Goal: Information Seeking & Learning: Learn about a topic

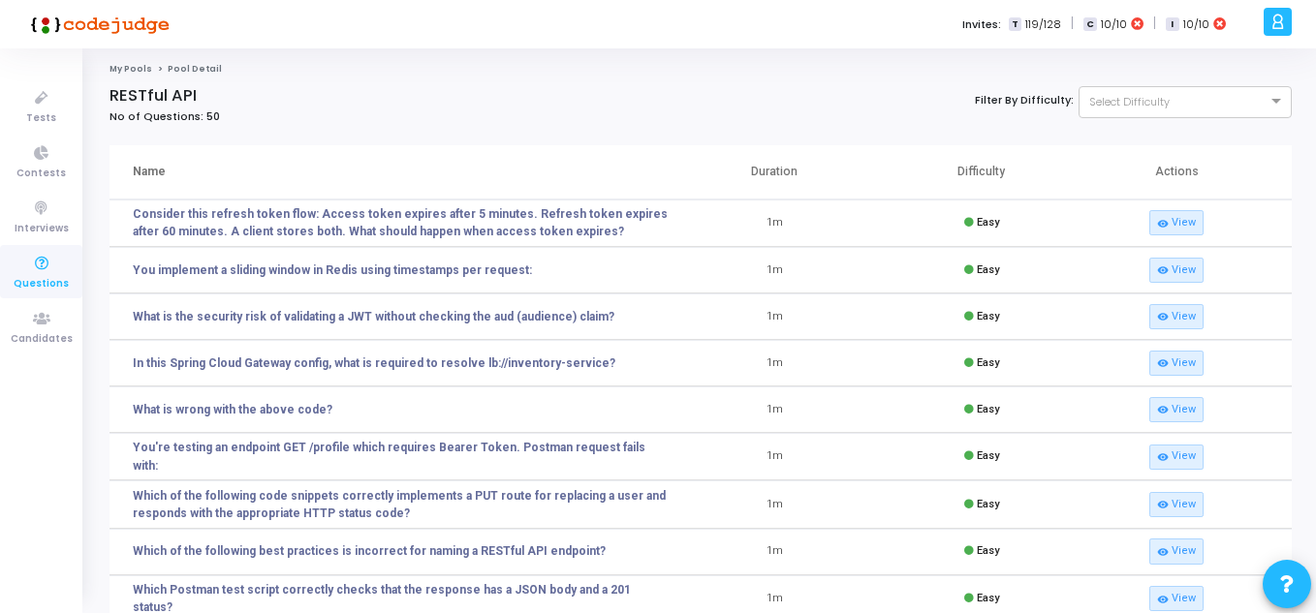
click at [38, 272] on icon at bounding box center [41, 264] width 41 height 24
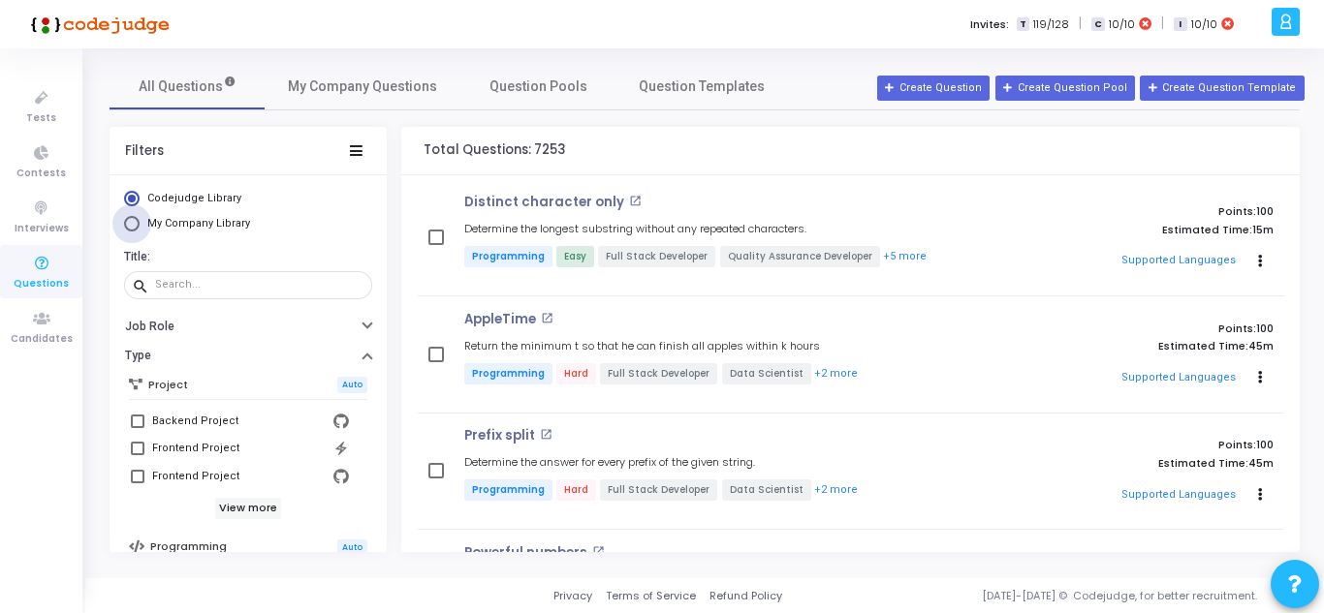
click at [196, 221] on span "My Company Library" at bounding box center [198, 223] width 103 height 13
click at [140, 221] on input "My Company Library" at bounding box center [132, 224] width 16 height 16
radio input "true"
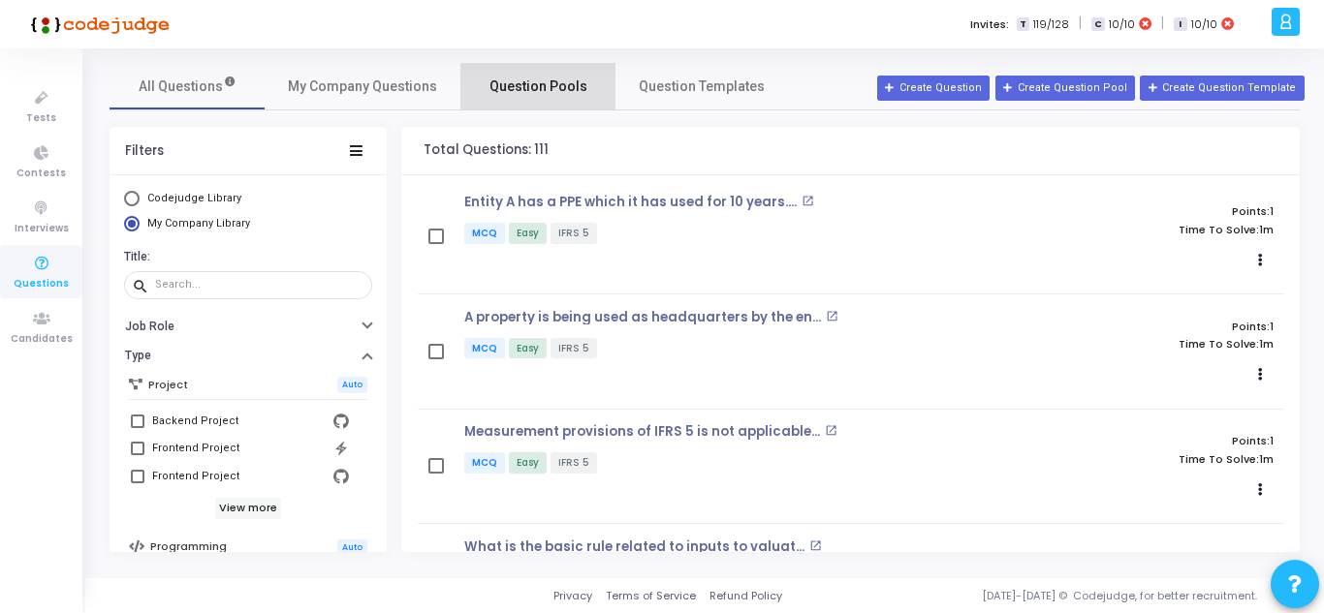
click at [573, 86] on span "Question Pools" at bounding box center [538, 87] width 98 height 20
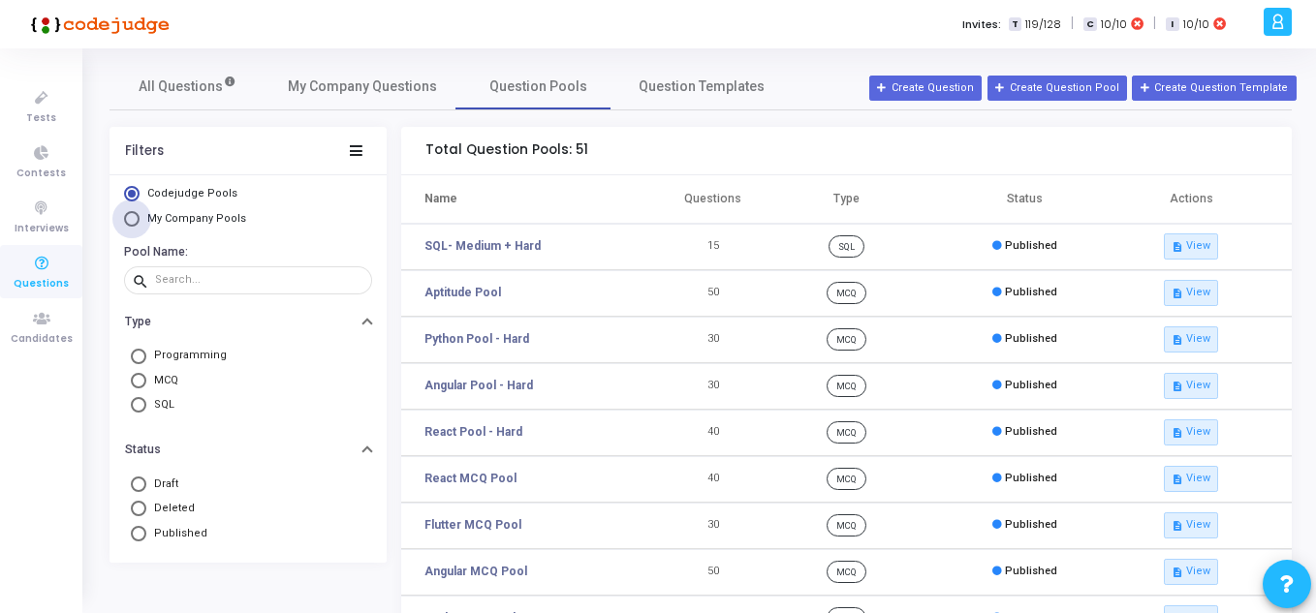
click at [223, 222] on span "My Company Pools" at bounding box center [196, 218] width 99 height 13
click at [140, 222] on input "My Company Pools" at bounding box center [132, 219] width 16 height 16
radio input "true"
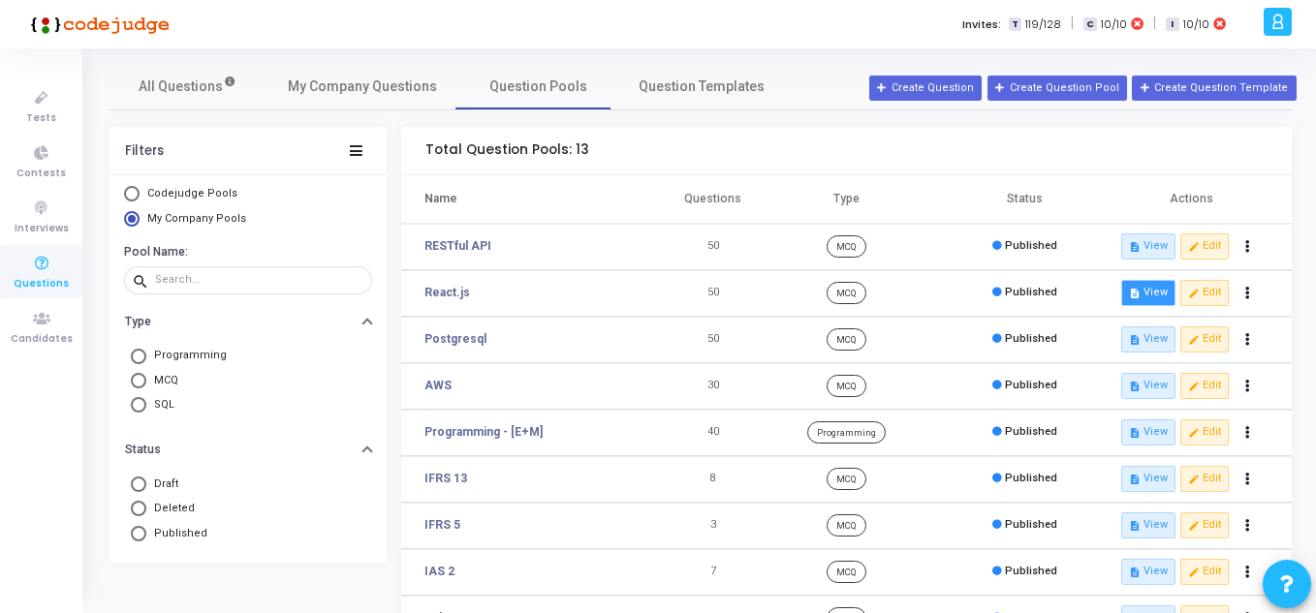
click at [1129, 296] on icon "description" at bounding box center [1134, 293] width 11 height 11
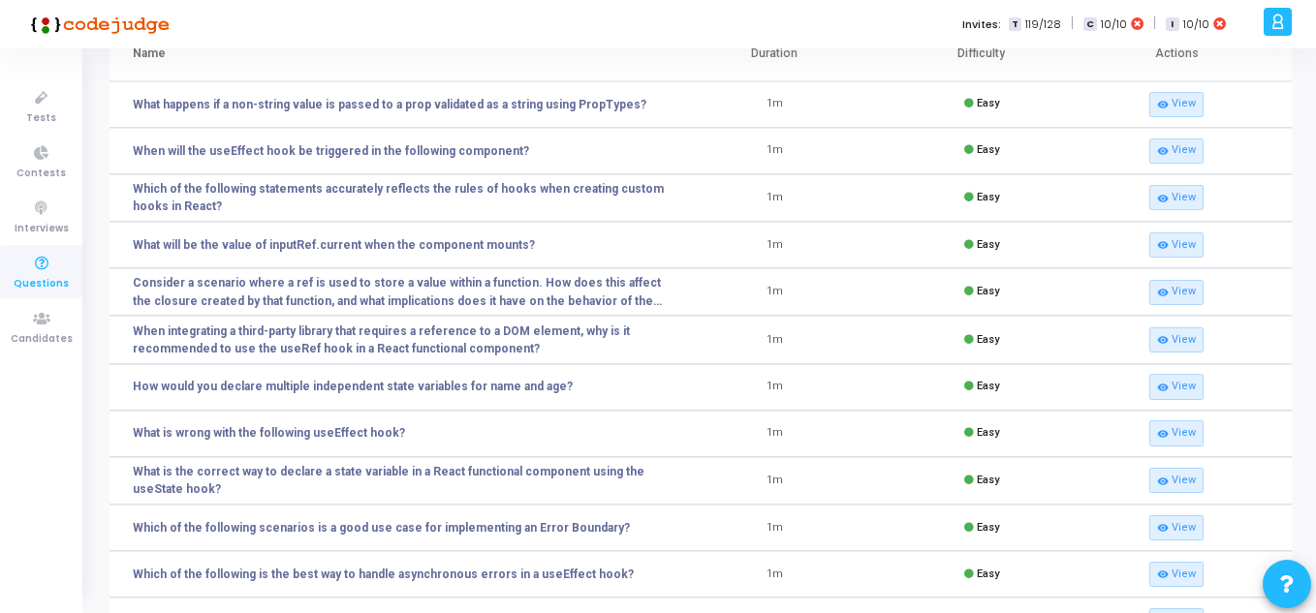
scroll to position [253, 0]
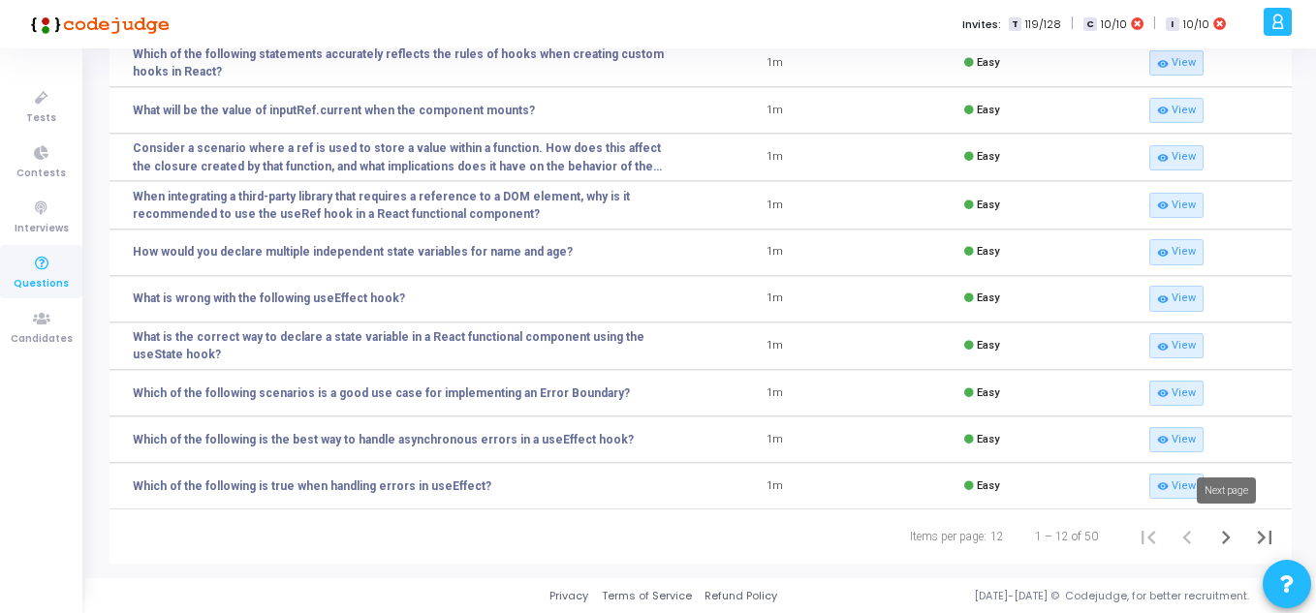
click at [1221, 541] on icon "Next page" at bounding box center [1225, 537] width 27 height 27
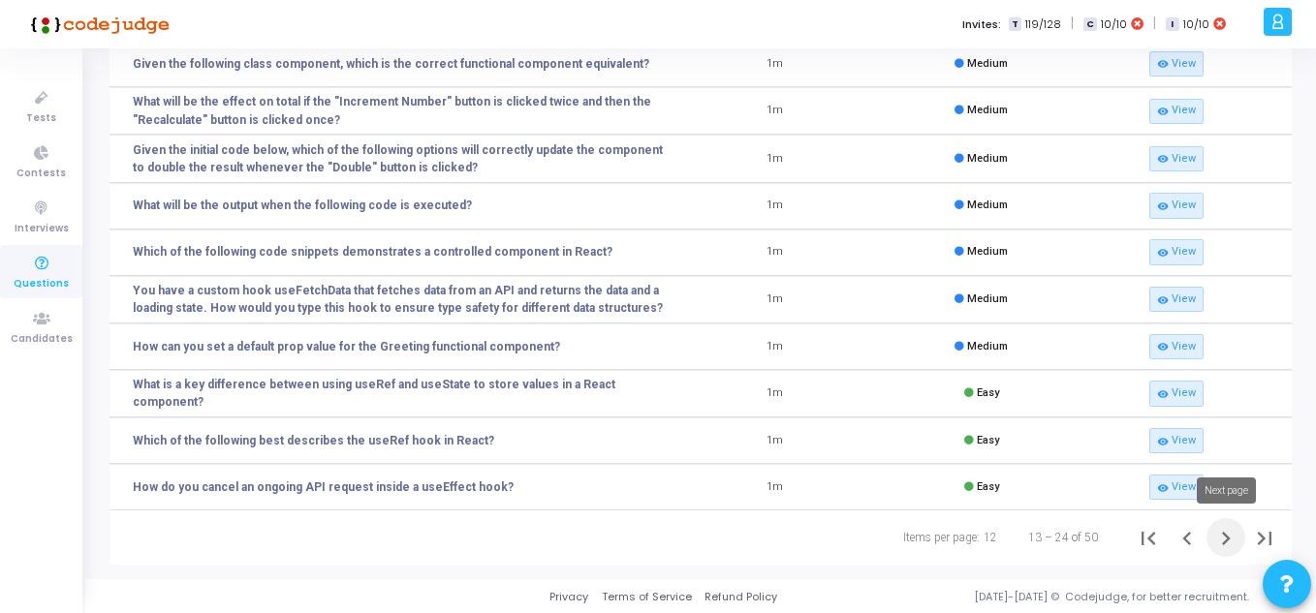
click at [1233, 537] on icon "Next page" at bounding box center [1225, 538] width 27 height 27
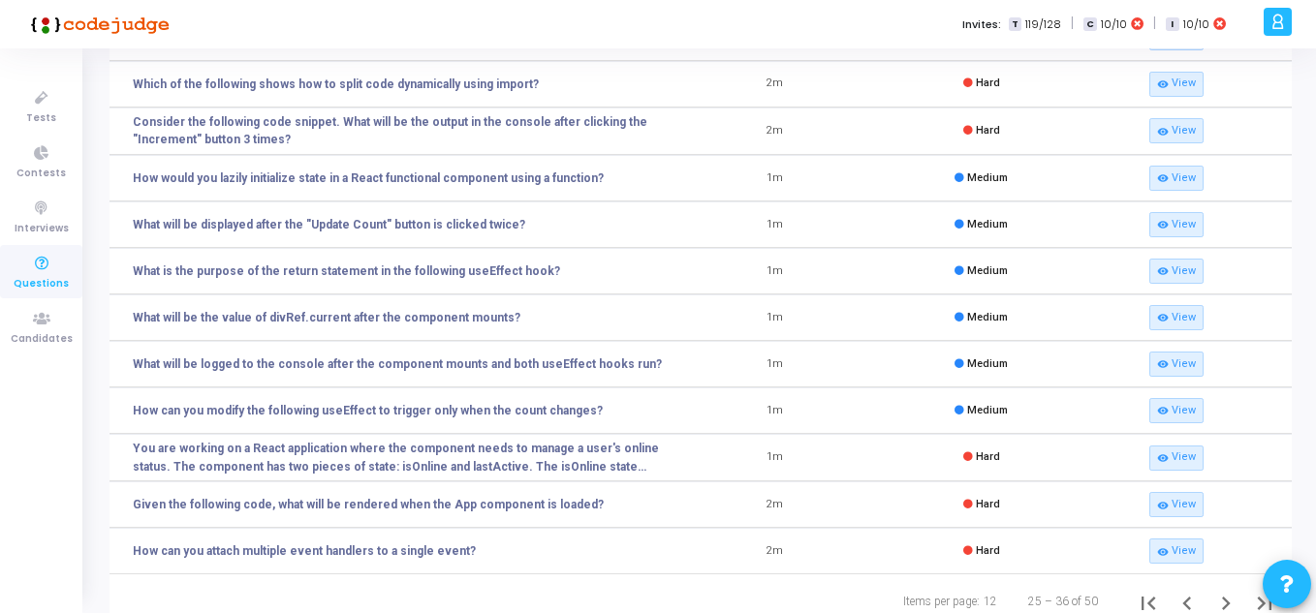
scroll to position [251, 0]
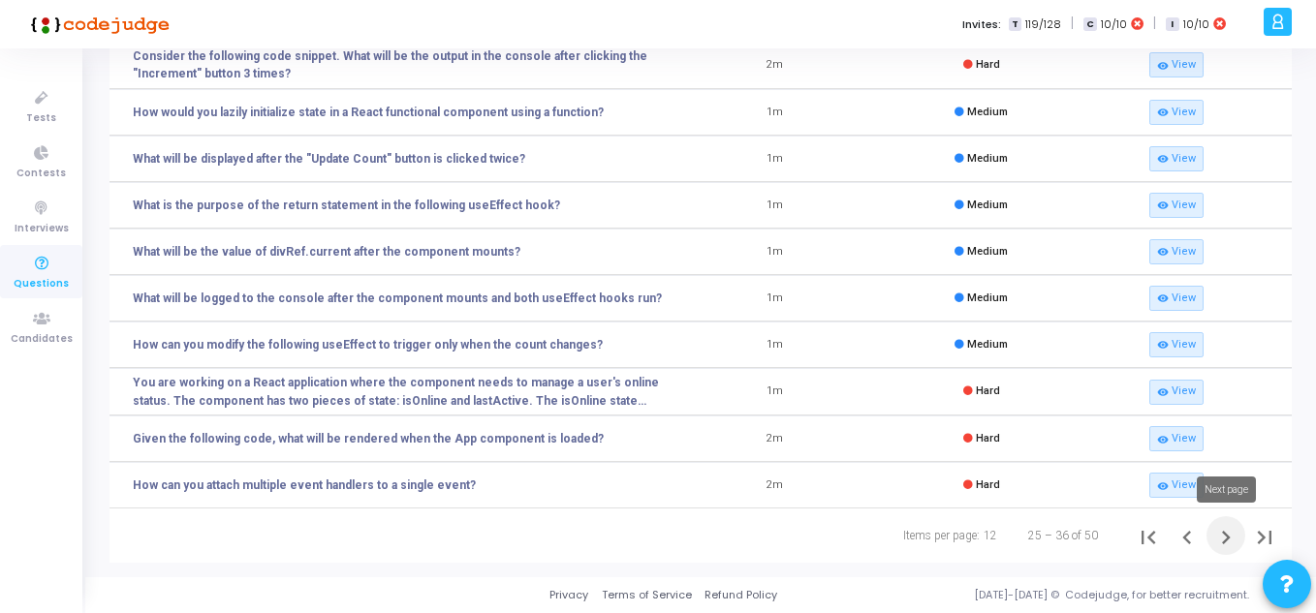
click at [1229, 535] on icon "Next page" at bounding box center [1226, 538] width 9 height 14
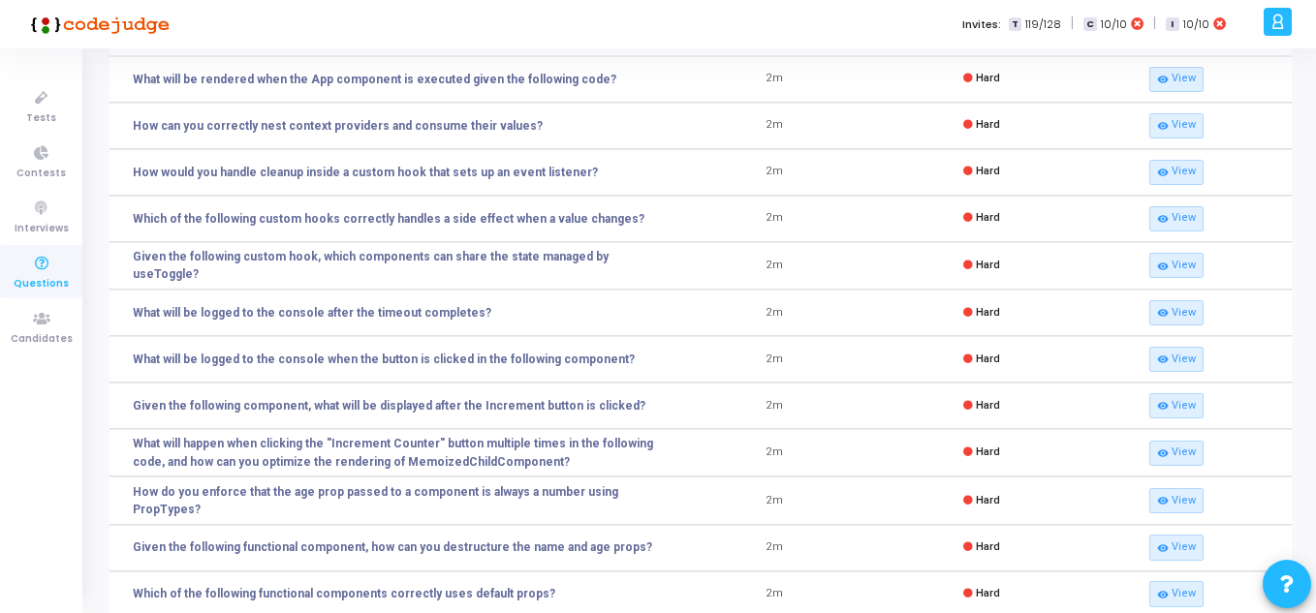
scroll to position [249, 0]
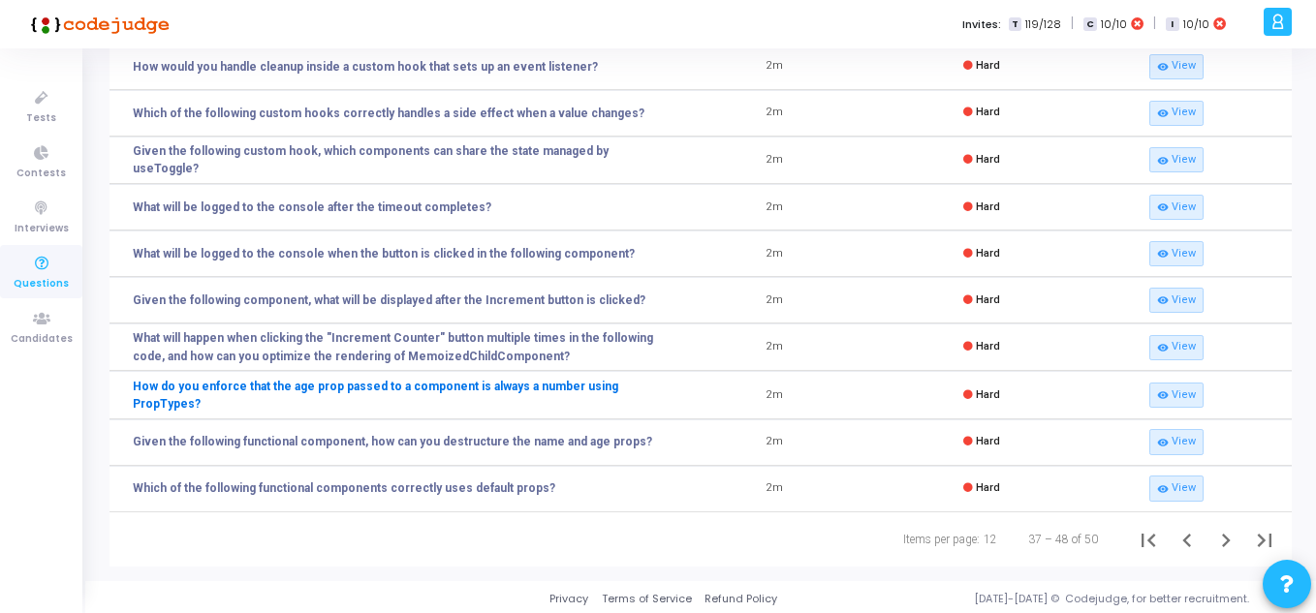
click at [378, 389] on link "How do you enforce that the age prop passed to a component is always a number u…" at bounding box center [402, 395] width 539 height 35
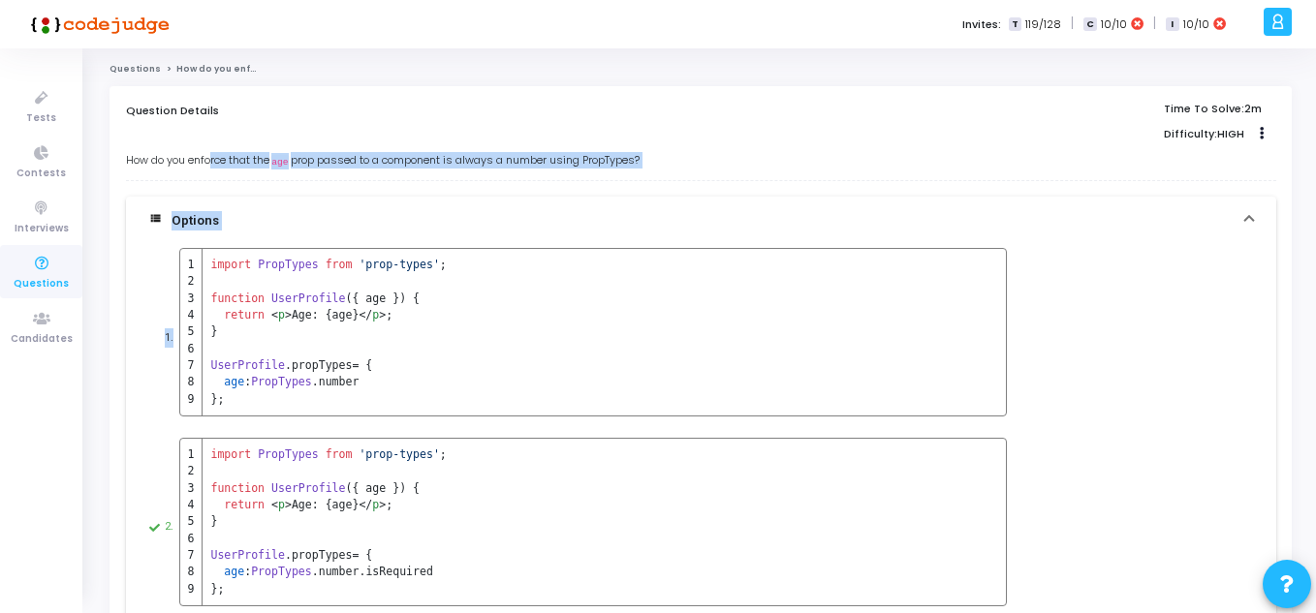
drag, startPoint x: 215, startPoint y: 160, endPoint x: 652, endPoint y: 250, distance: 446.2
click at [652, 250] on div "How do you enforce that the age prop passed to a component is always a number u…" at bounding box center [701, 583] width 1150 height 862
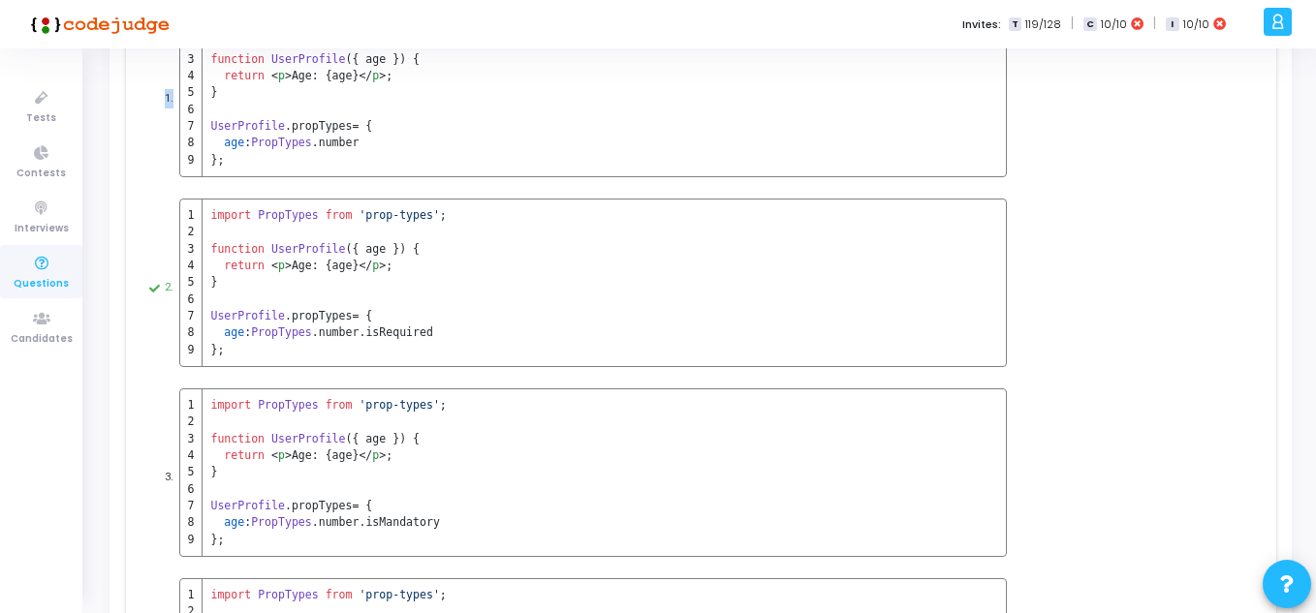
scroll to position [231, 0]
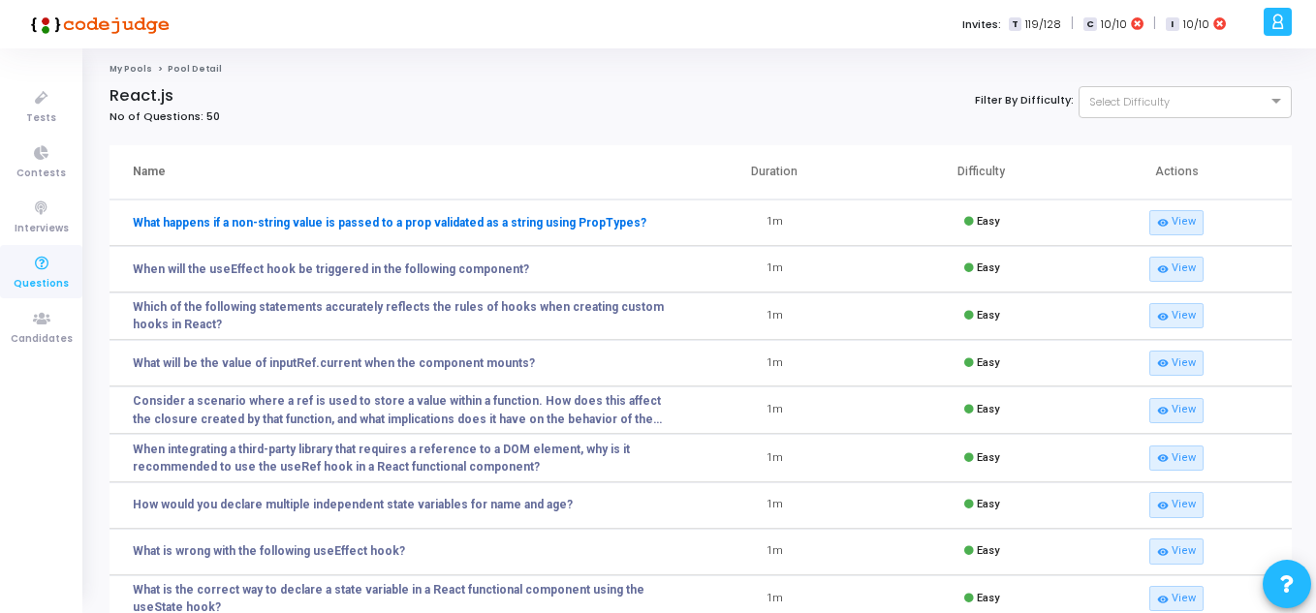
click at [450, 226] on link "What happens if a non-string value is passed to a prop validated as a string us…" at bounding box center [390, 222] width 514 height 17
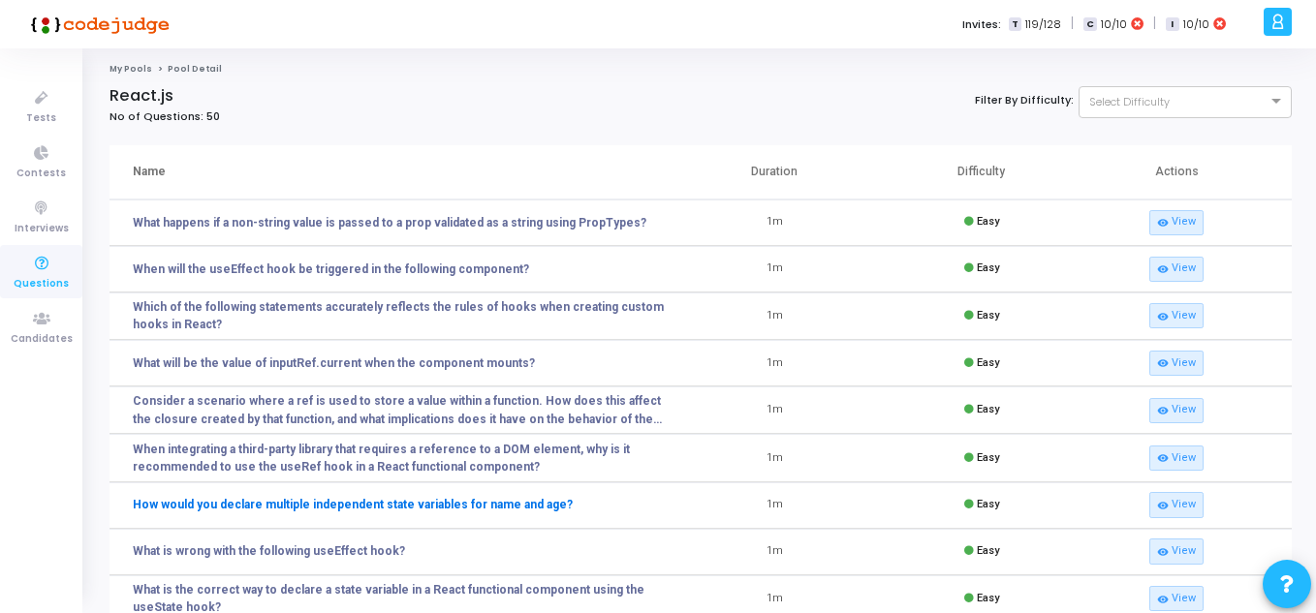
click at [372, 501] on link "How would you declare multiple independent state variables for name and age?" at bounding box center [353, 504] width 440 height 17
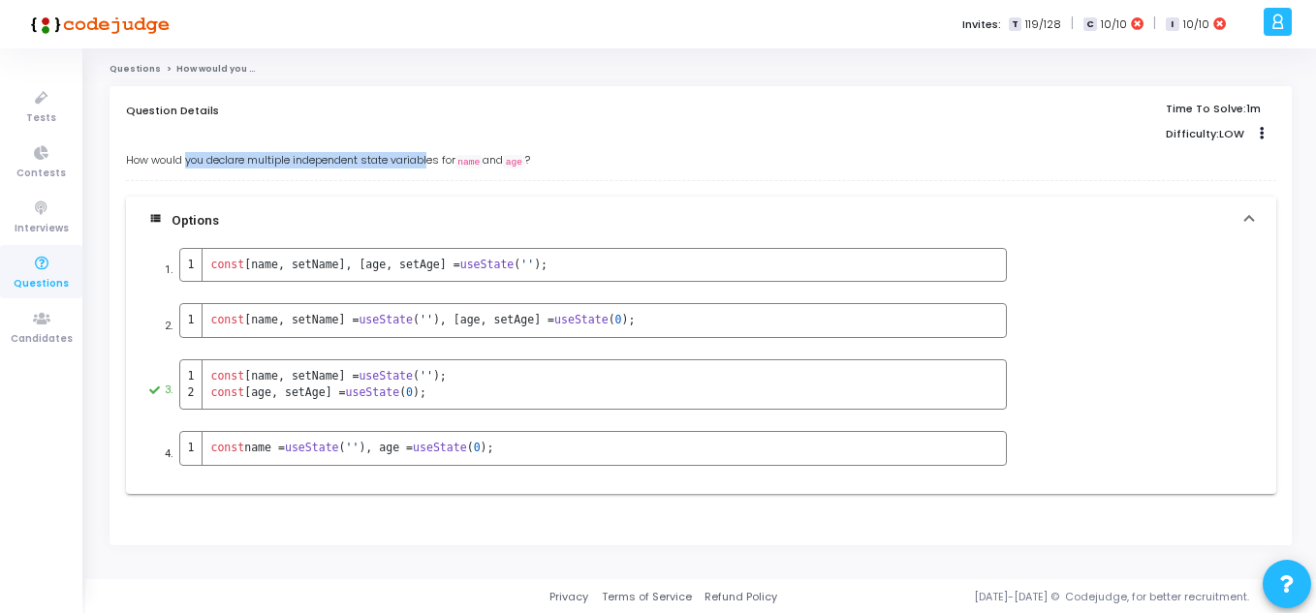
drag, startPoint x: 185, startPoint y: 163, endPoint x: 436, endPoint y: 158, distance: 251.0
click at [436, 158] on p "How would you declare multiple independent state variables for name and age ?" at bounding box center [701, 160] width 1150 height 16
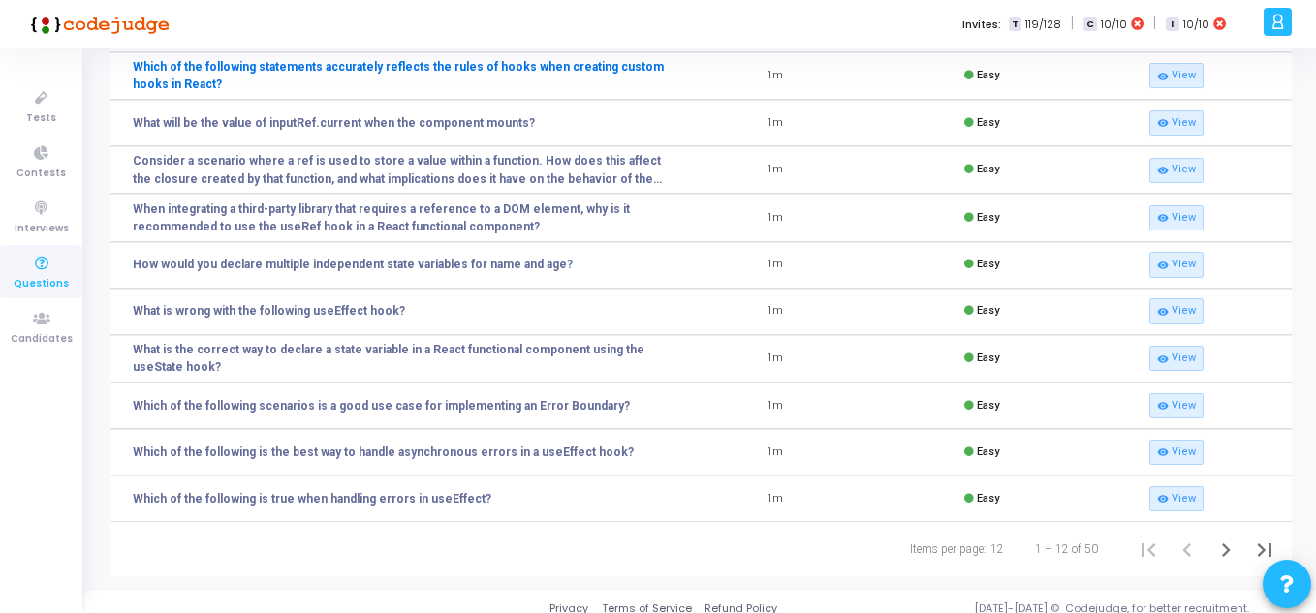
scroll to position [253, 0]
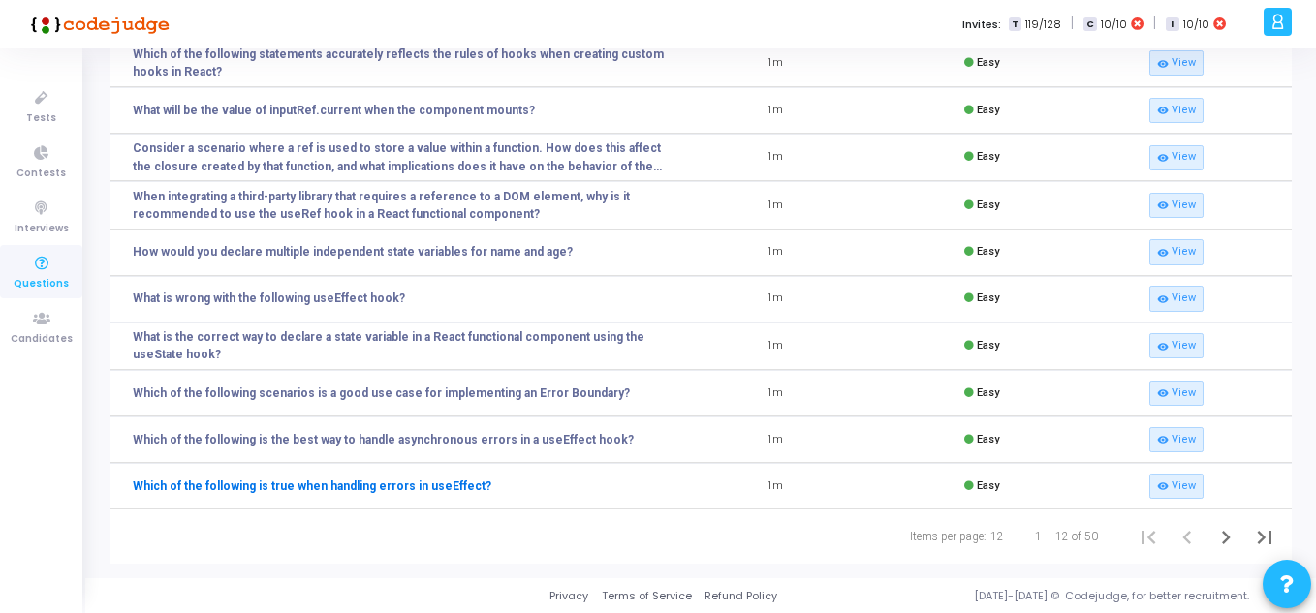
click at [312, 485] on link "Which of the following is true when handling errors in useEffect?" at bounding box center [312, 486] width 359 height 17
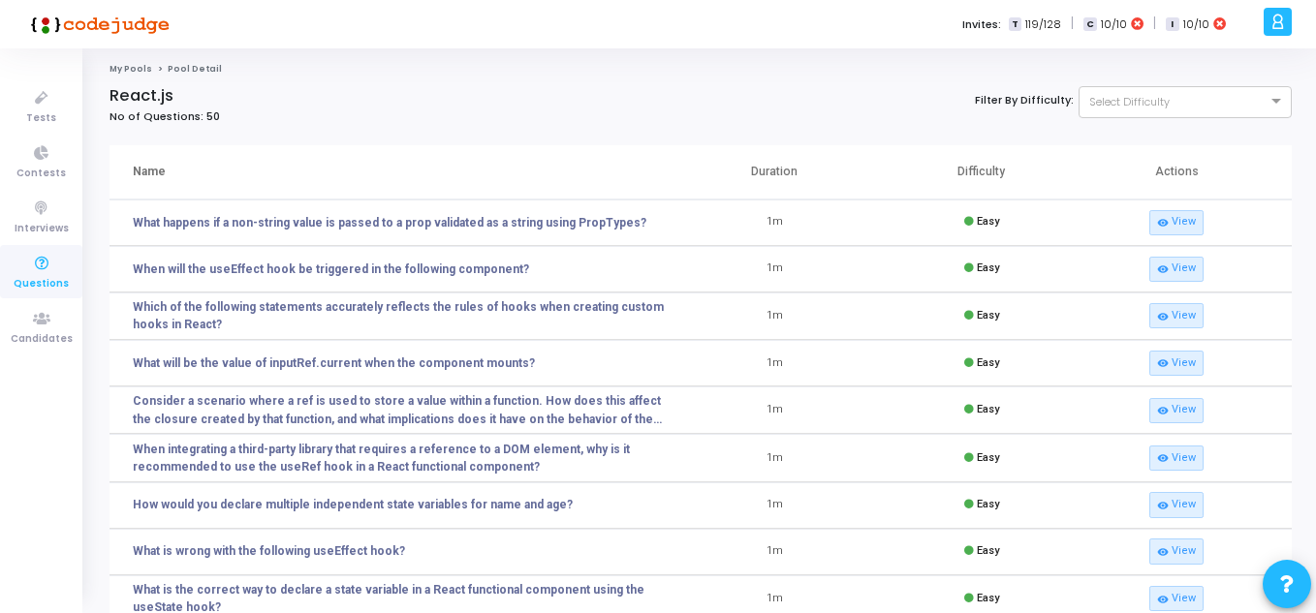
click at [142, 69] on link "My Pools" at bounding box center [131, 69] width 43 height 12
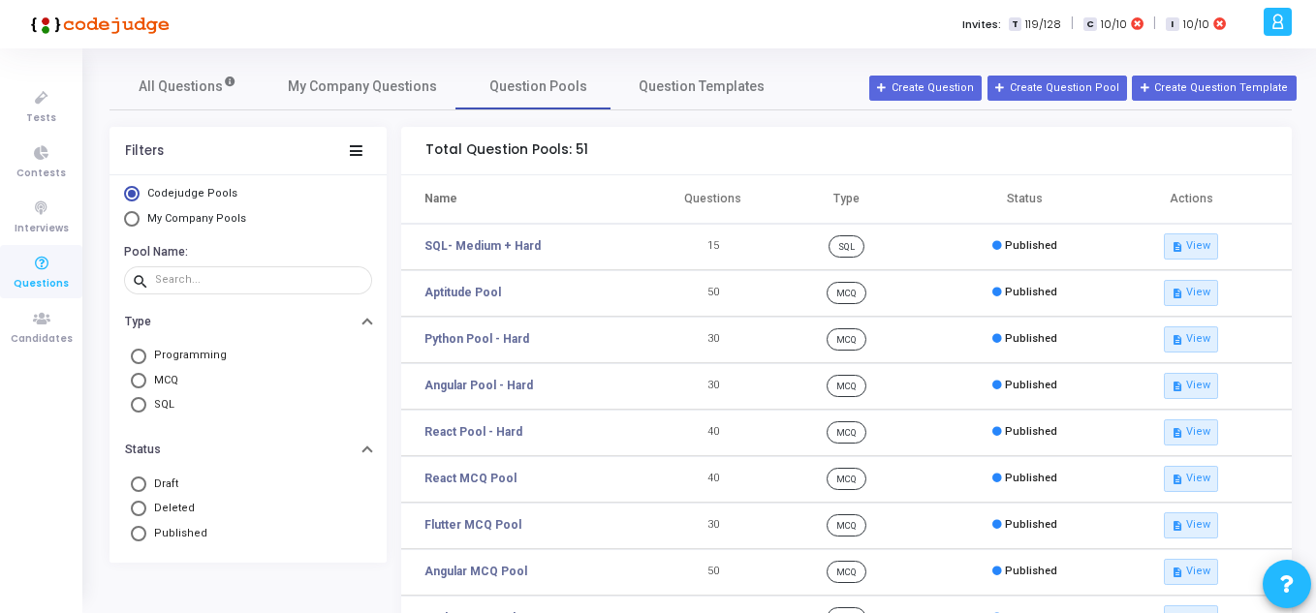
click at [210, 216] on span "My Company Pools" at bounding box center [196, 218] width 99 height 13
click at [140, 216] on input "My Company Pools" at bounding box center [132, 219] width 16 height 16
radio input "true"
